Goal: Information Seeking & Learning: Learn about a topic

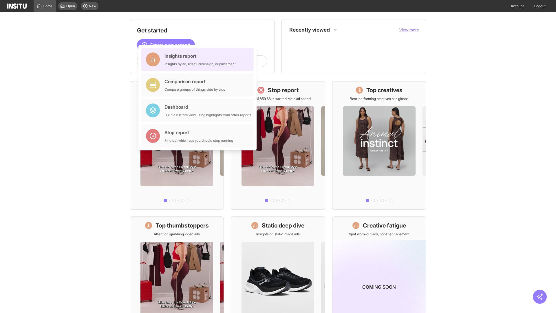
click at [199, 59] on div "Insights report Insights by ad, adset, campaign, or placement" at bounding box center [200, 59] width 71 height 14
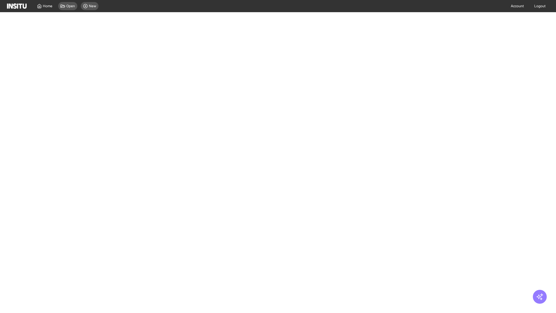
select select "**"
